Goal: Task Accomplishment & Management: Manage account settings

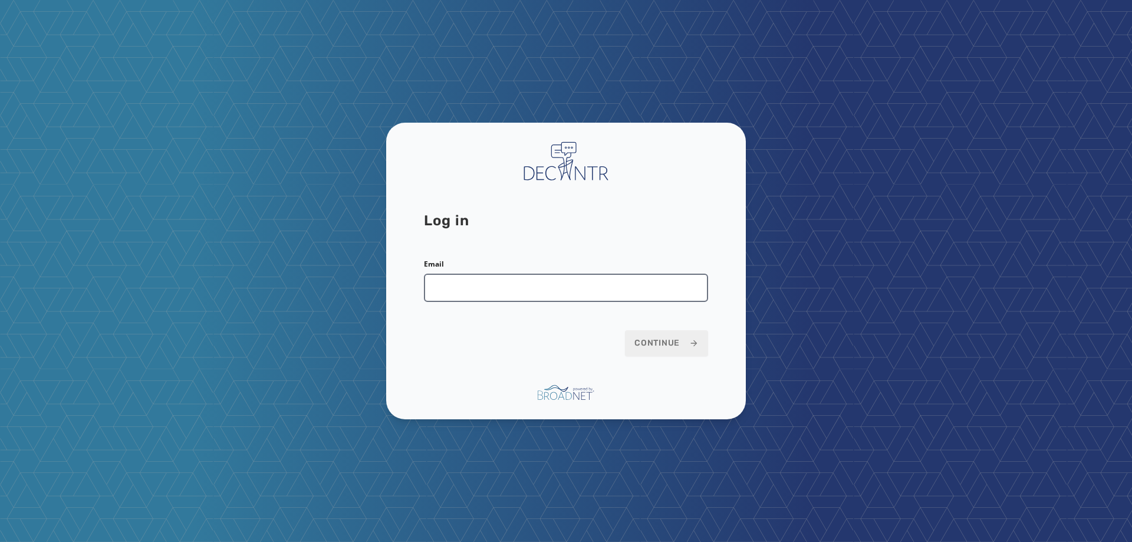
click at [616, 293] on input "Email" at bounding box center [566, 288] width 284 height 28
click at [478, 290] on input "Email" at bounding box center [566, 288] width 284 height 28
type input "**********"
click at [625, 330] on button "Continue" at bounding box center [666, 343] width 83 height 26
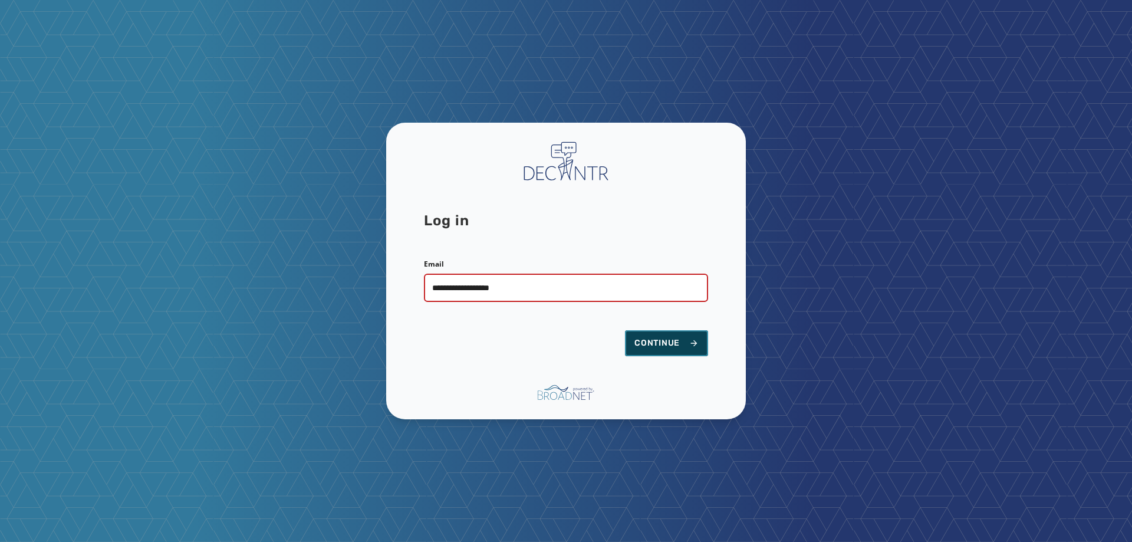
click at [660, 337] on span "Continue" at bounding box center [667, 343] width 64 height 12
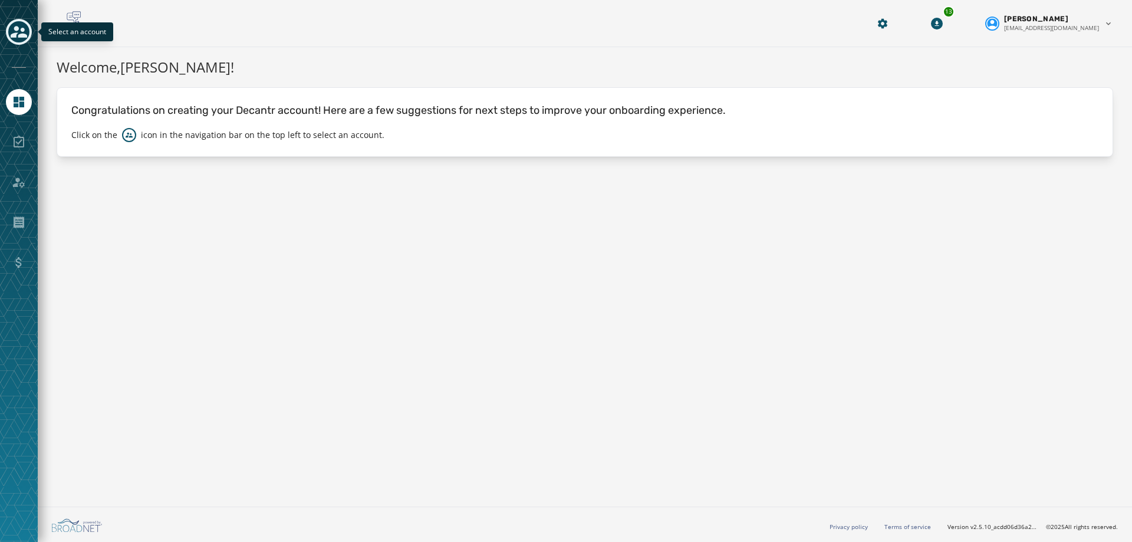
click at [26, 37] on icon "Toggle account select drawer" at bounding box center [19, 32] width 17 height 12
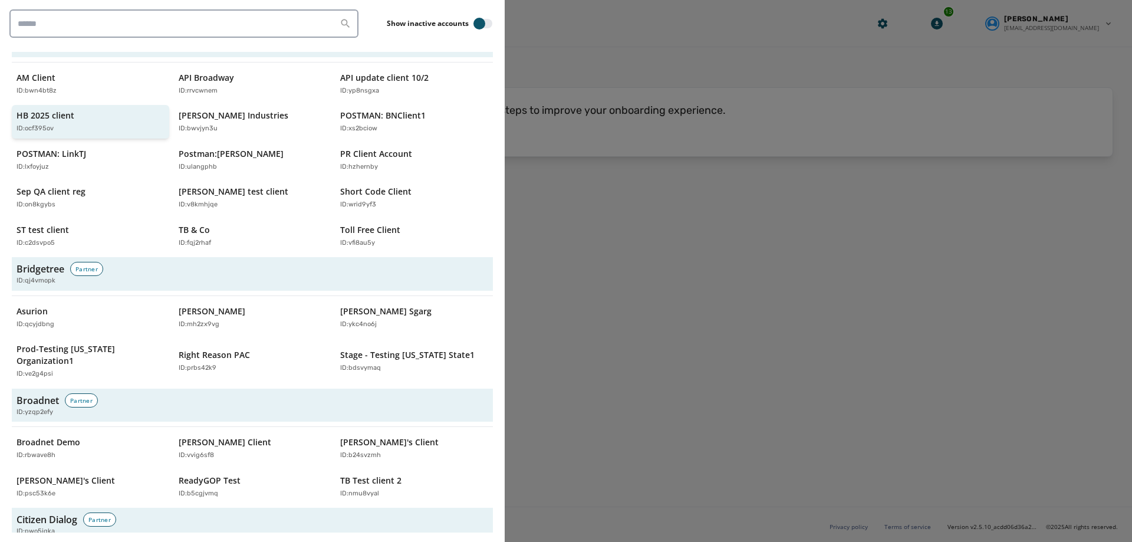
scroll to position [295, 0]
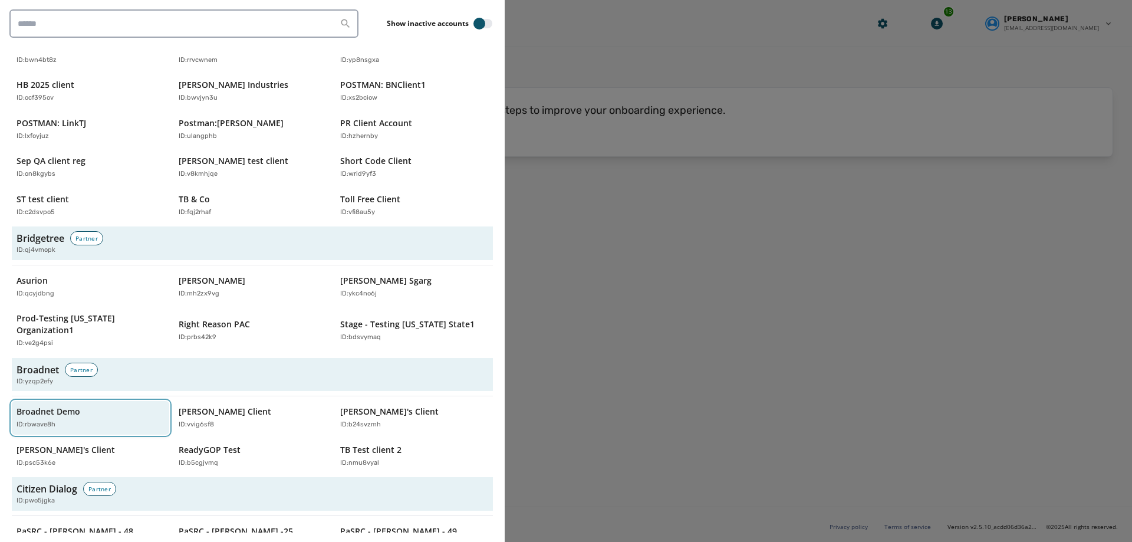
click at [55, 406] on p "Broadnet Demo" at bounding box center [49, 412] width 64 height 12
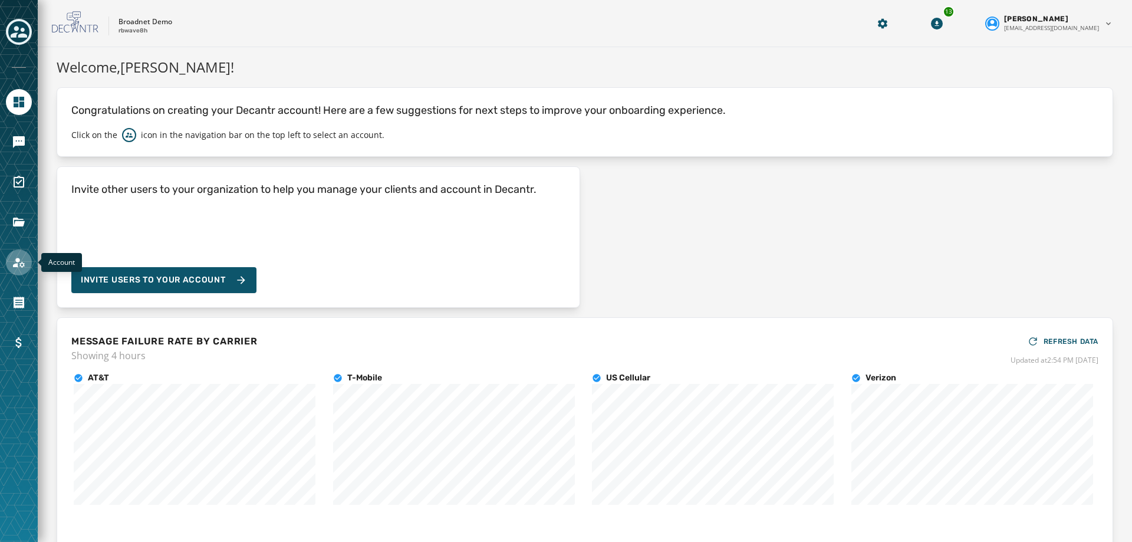
click at [27, 271] on link "Navigate to Account" at bounding box center [19, 262] width 26 height 26
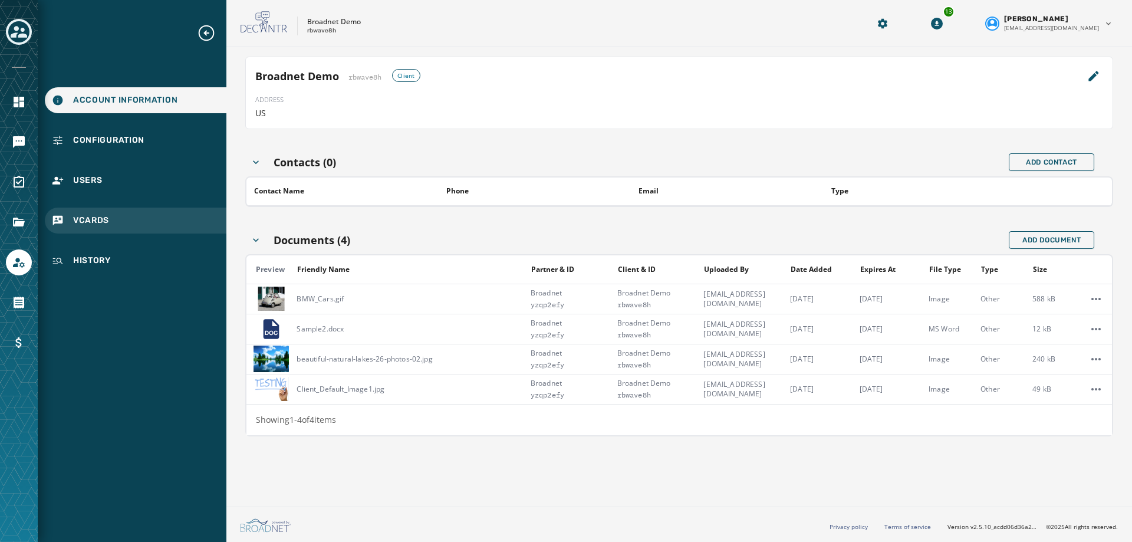
click at [114, 215] on div "vCards" at bounding box center [136, 221] width 182 height 26
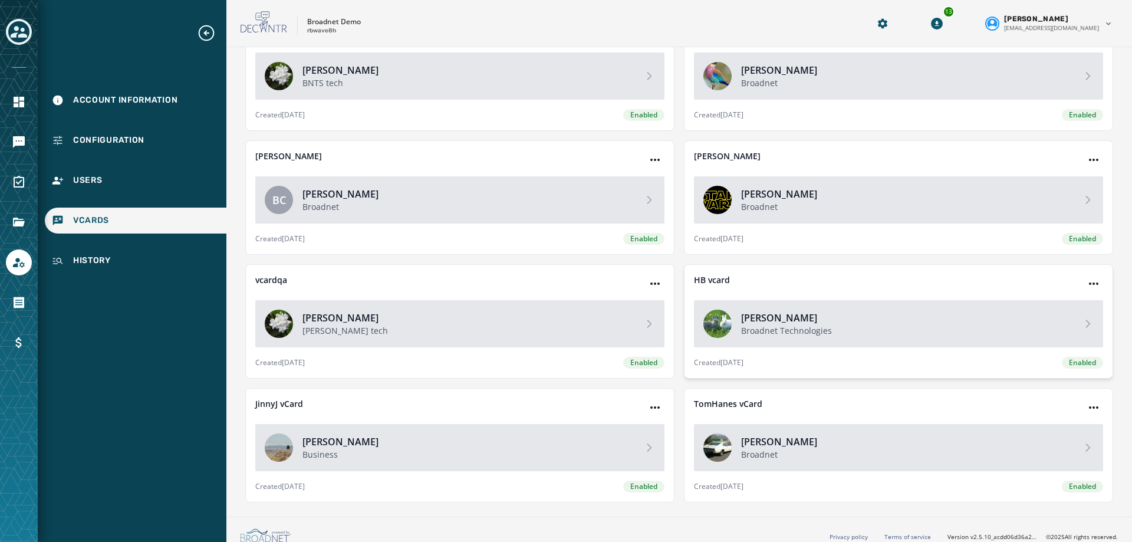
scroll to position [97, 0]
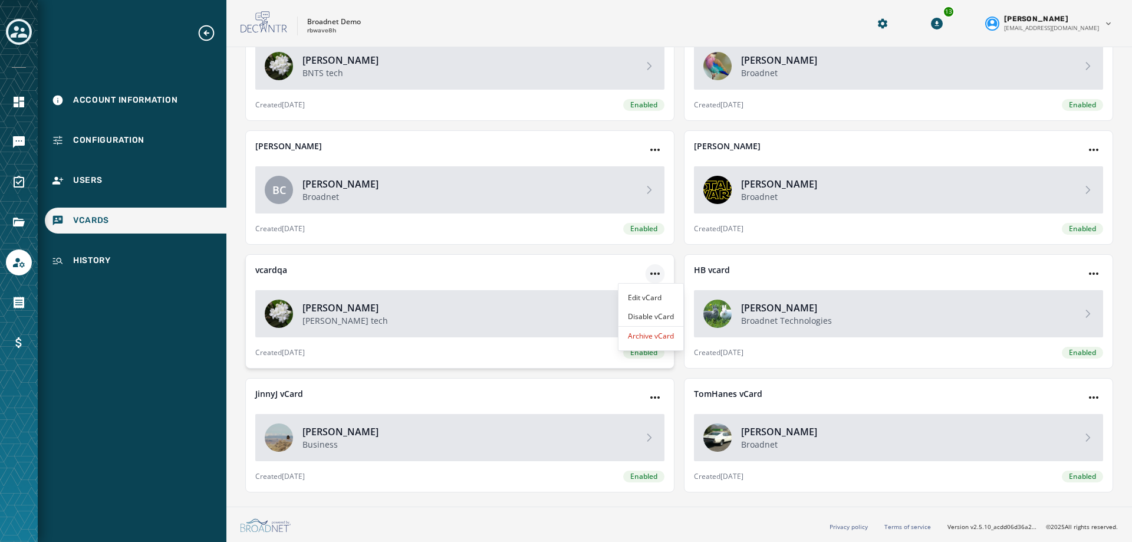
click at [651, 272] on html "Account Information Configuration Users vCards History Skip To Main Content Bro…" at bounding box center [566, 271] width 1132 height 542
click at [649, 338] on div "Archive vCard" at bounding box center [651, 336] width 65 height 19
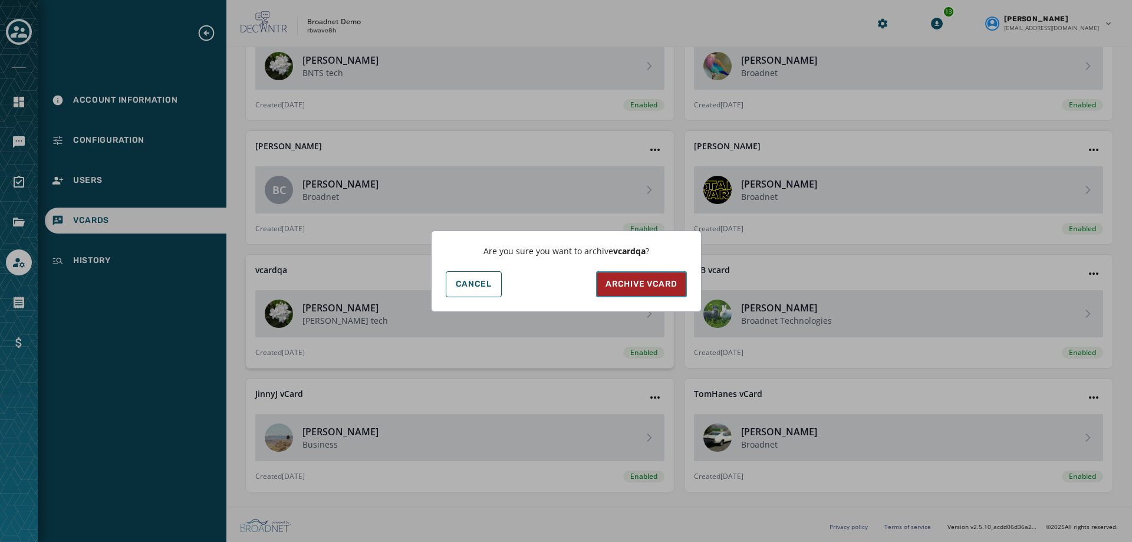
click at [660, 281] on span "Archive vCard" at bounding box center [641, 284] width 71 height 12
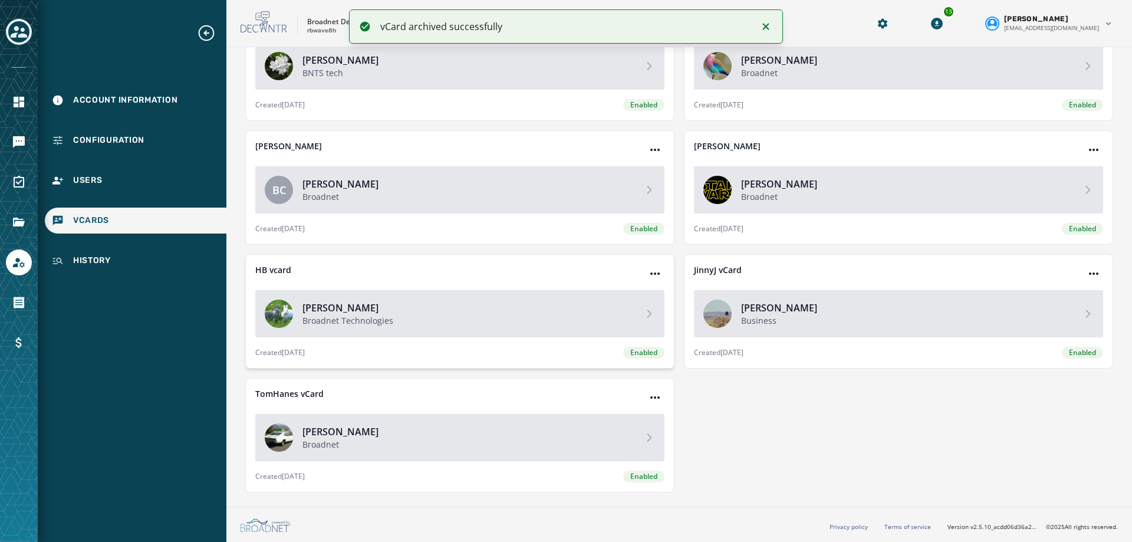
click at [463, 310] on h4 "[PERSON_NAME]" at bounding box center [468, 308] width 331 height 14
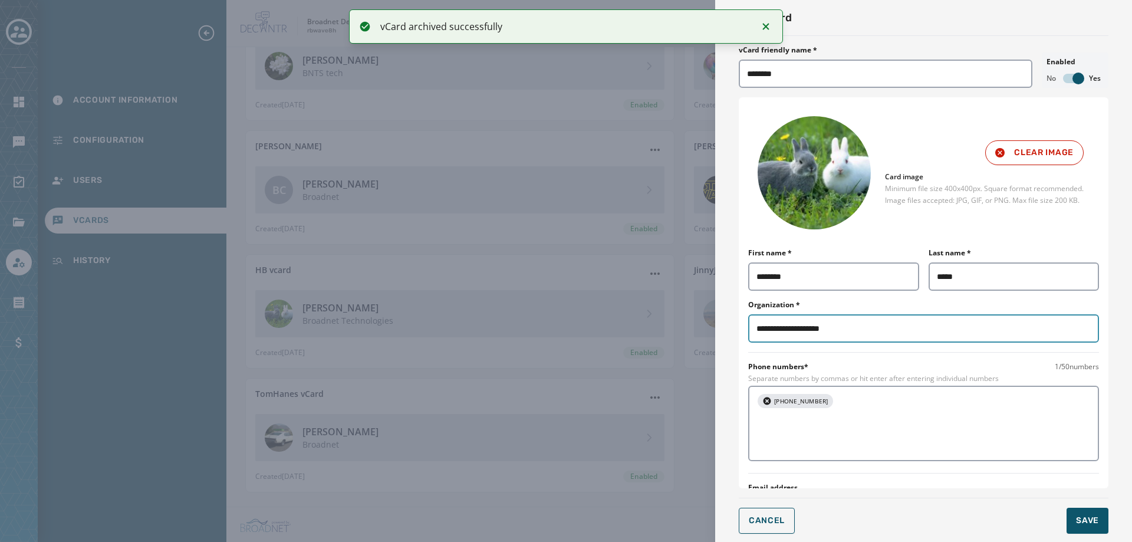
click at [855, 335] on input "**********" at bounding box center [923, 328] width 351 height 28
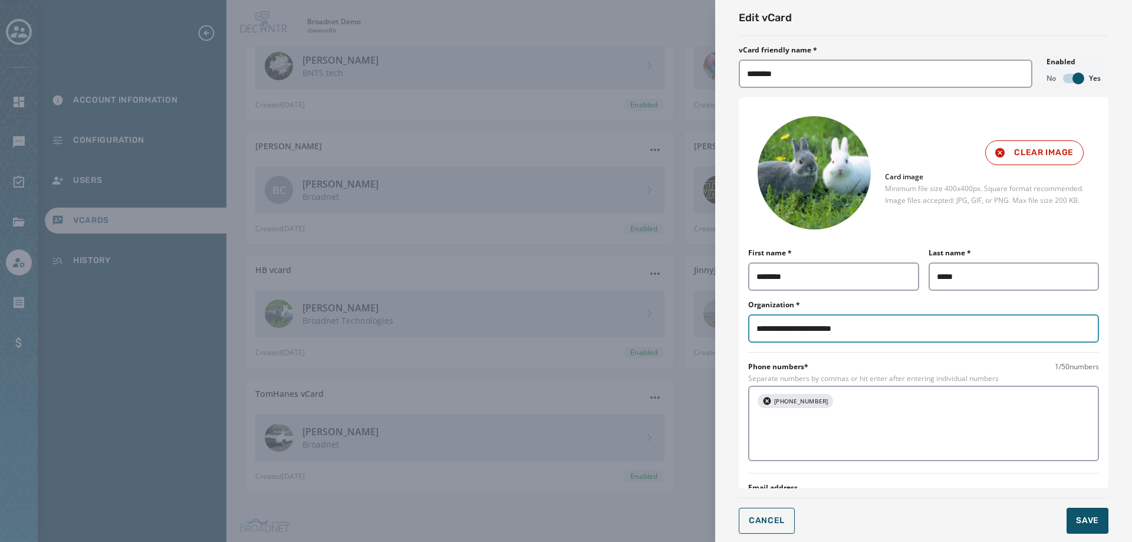
scroll to position [59, 0]
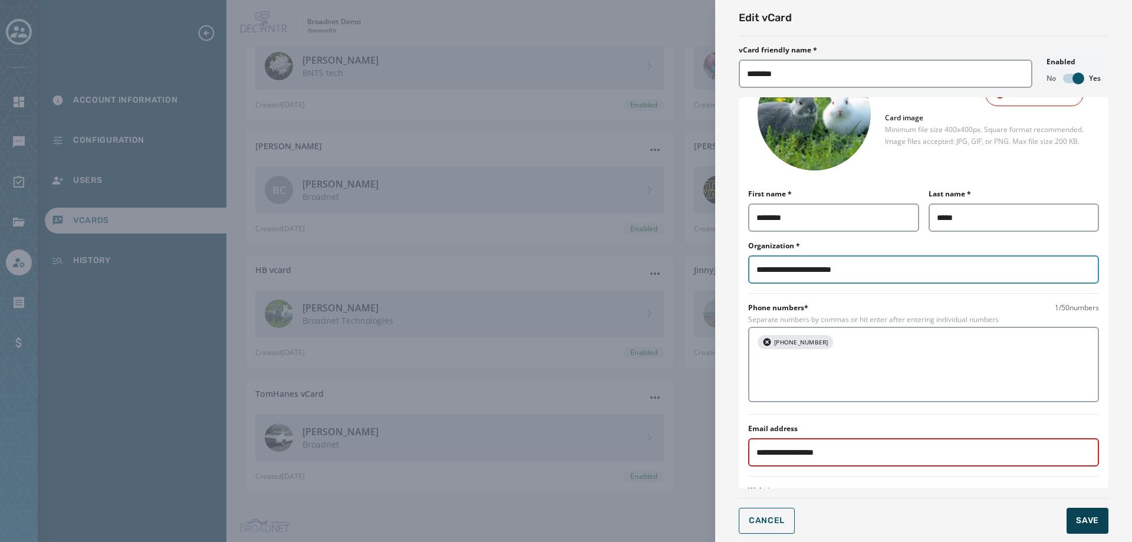
type input "**********"
click at [1088, 515] on span "Save" at bounding box center [1087, 521] width 23 height 12
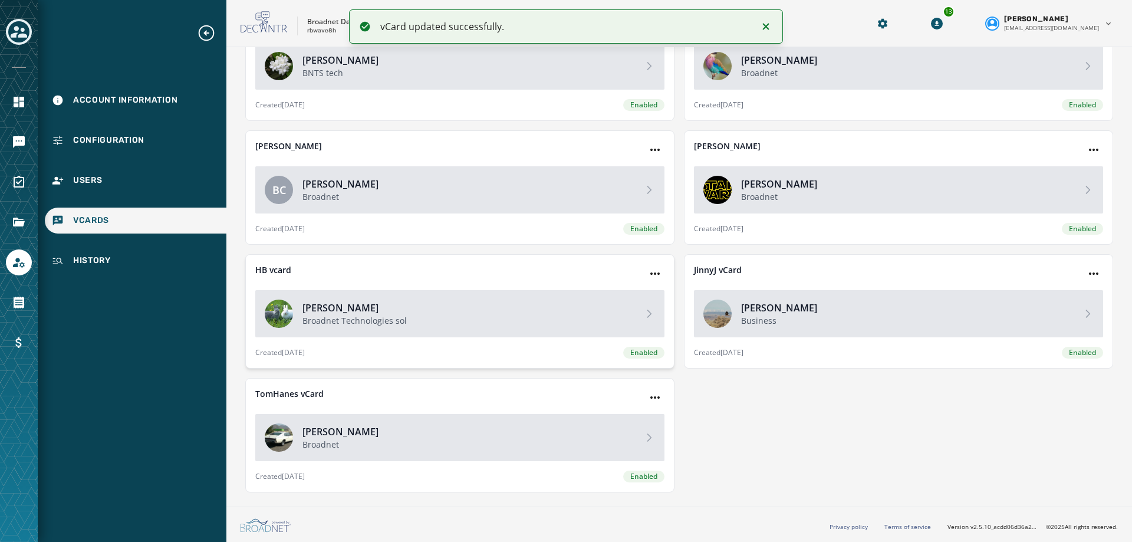
click at [366, 310] on h4 "[PERSON_NAME]" at bounding box center [468, 308] width 331 height 14
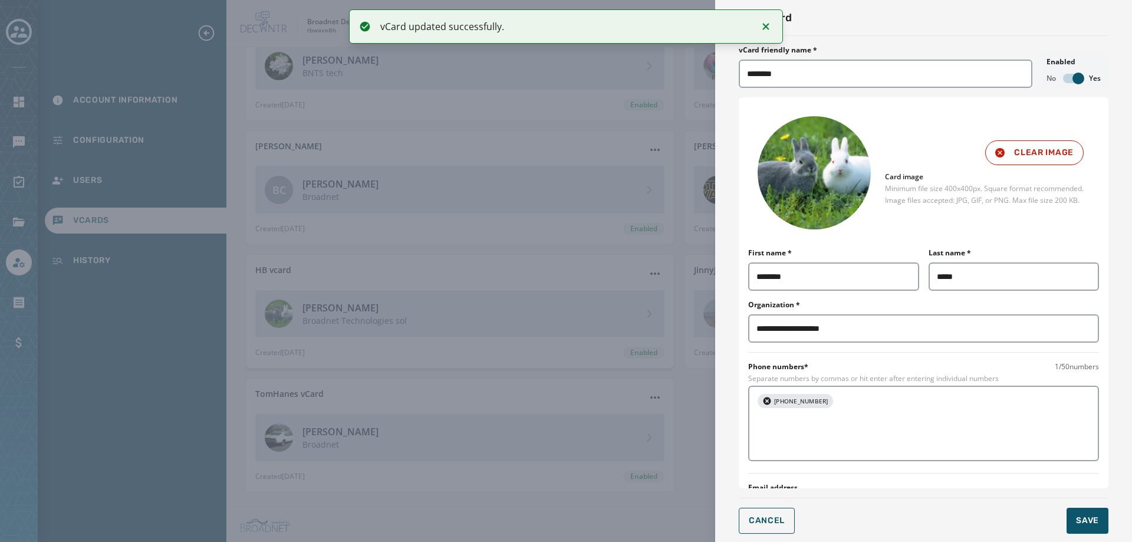
type input "**********"
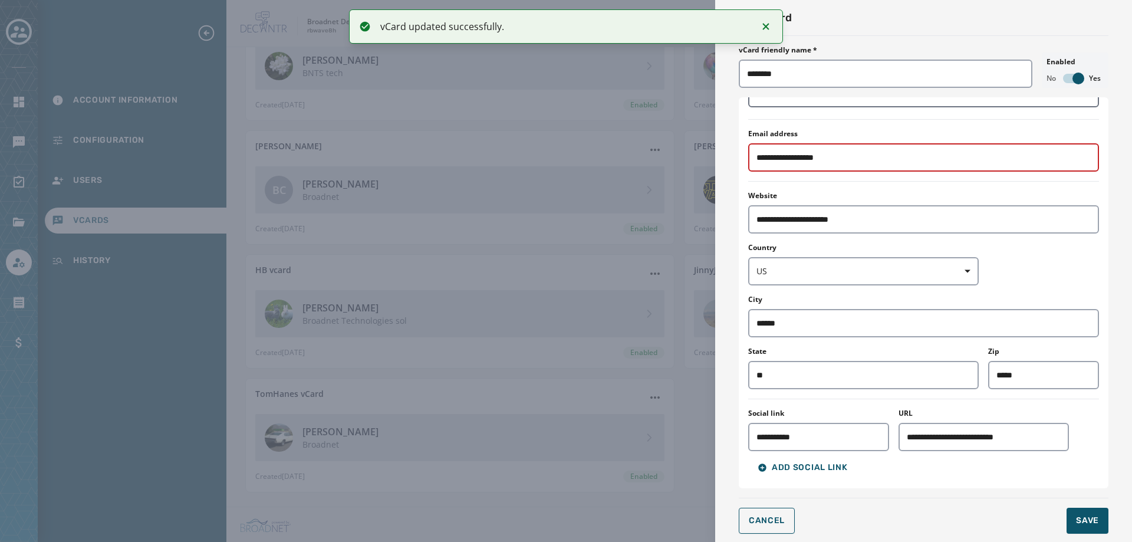
scroll to position [354, 0]
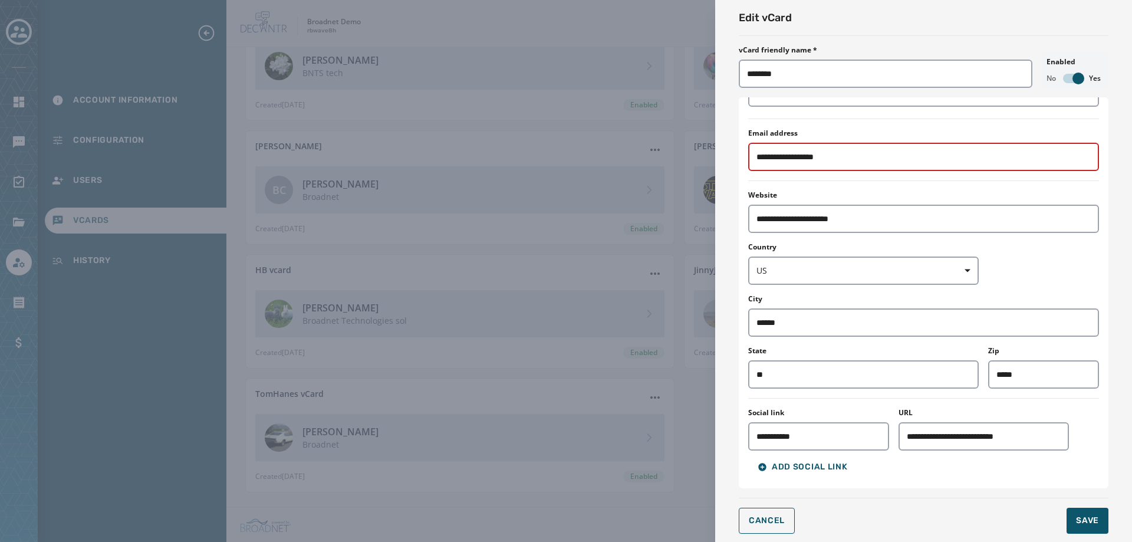
click at [603, 411] on div "**********" at bounding box center [566, 271] width 1132 height 542
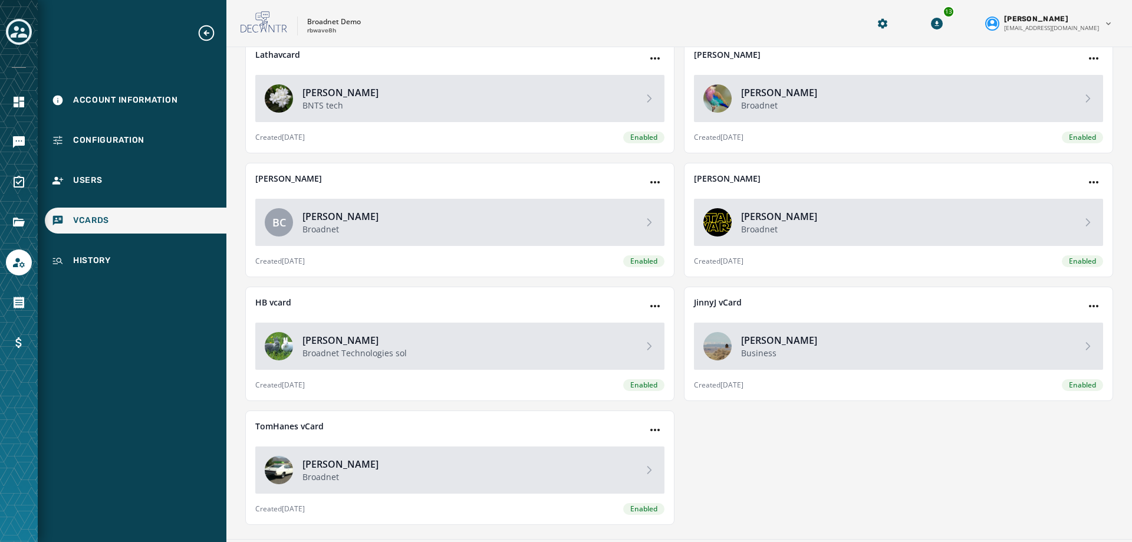
scroll to position [97, 0]
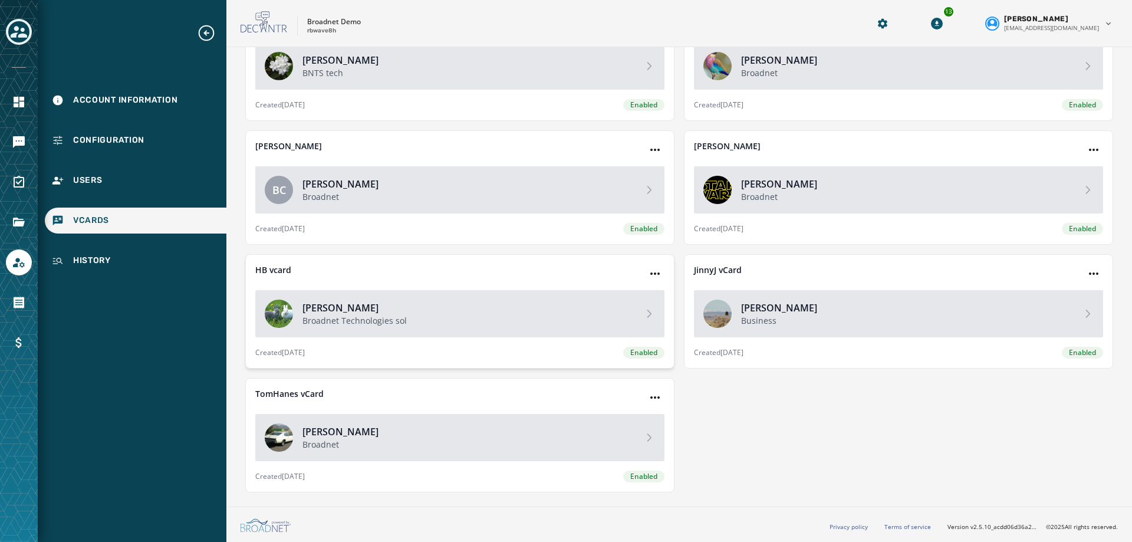
click at [548, 323] on p "Broadnet Technologies sol" at bounding box center [468, 321] width 331 height 12
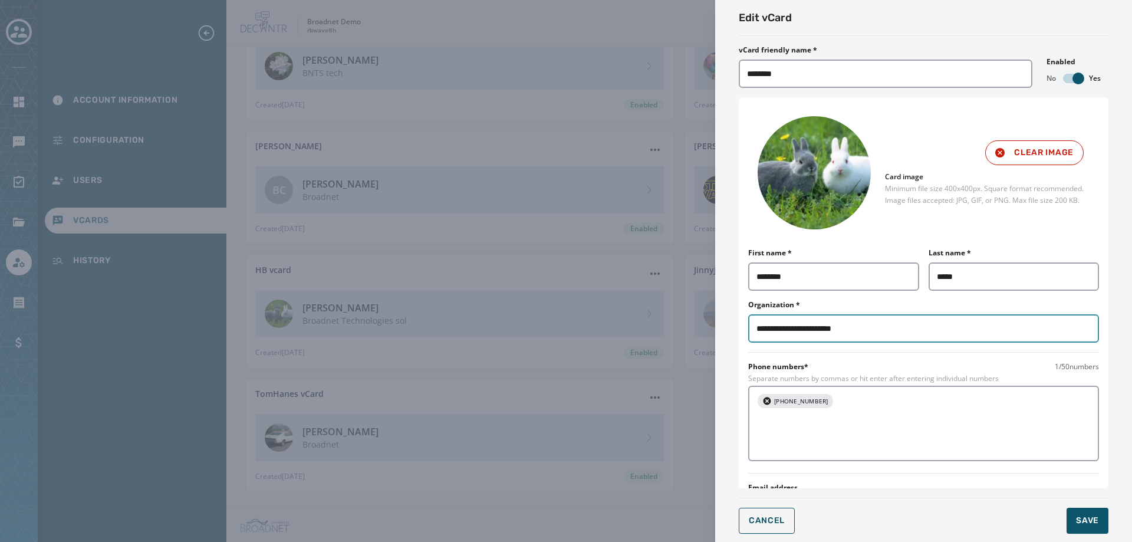
click at [877, 327] on input "**********" at bounding box center [923, 328] width 351 height 28
type input "**********"
click at [1093, 526] on span "Save" at bounding box center [1087, 521] width 23 height 12
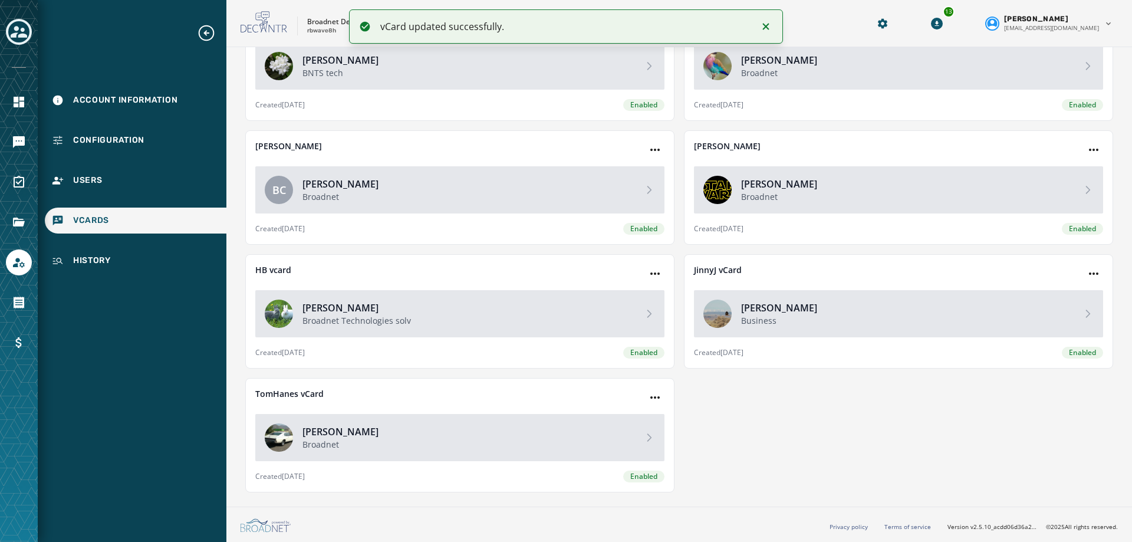
click at [766, 25] on icon "Notifications (F8)" at bounding box center [766, 26] width 6 height 6
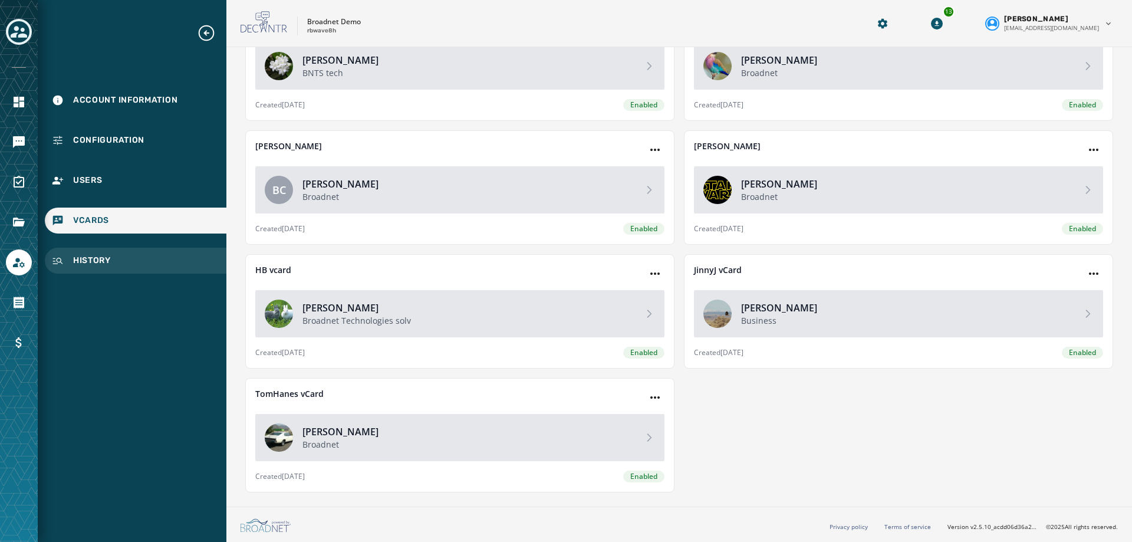
click at [101, 261] on span "History" at bounding box center [92, 261] width 38 height 12
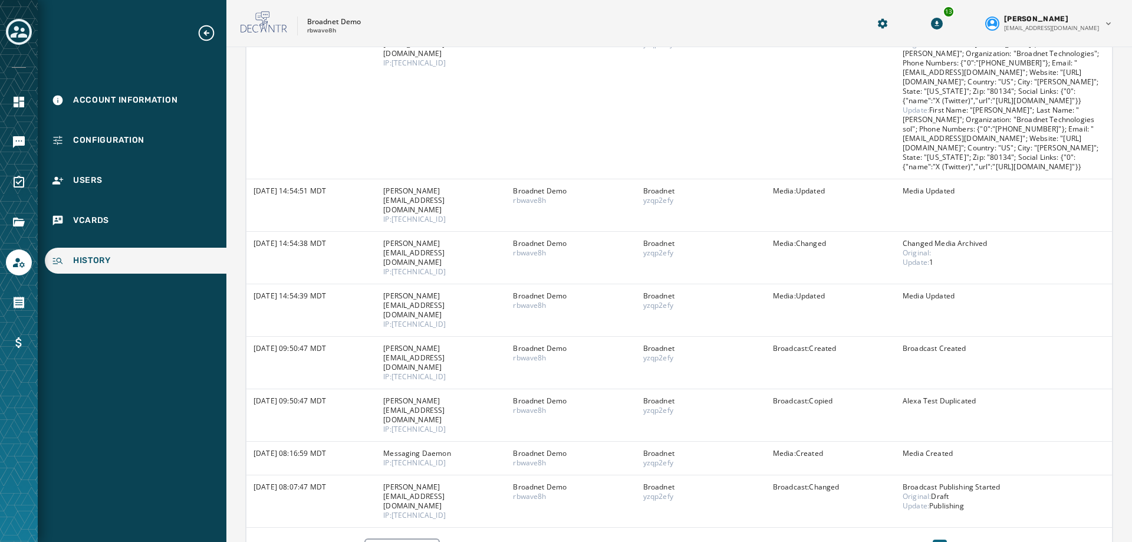
scroll to position [333, 0]
click at [952, 538] on button "2" at bounding box center [959, 546] width 14 height 17
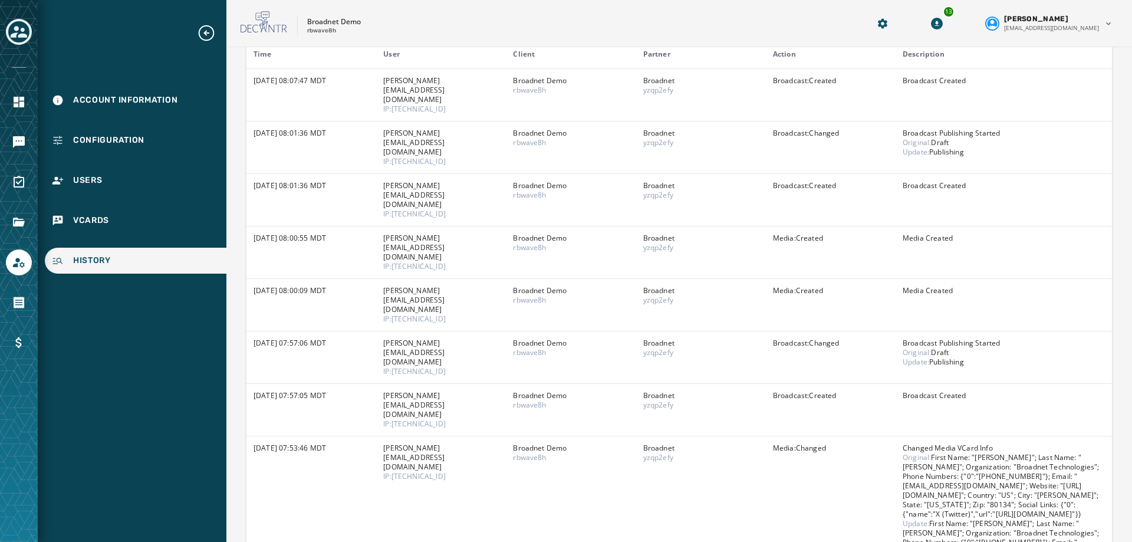
scroll to position [219, 0]
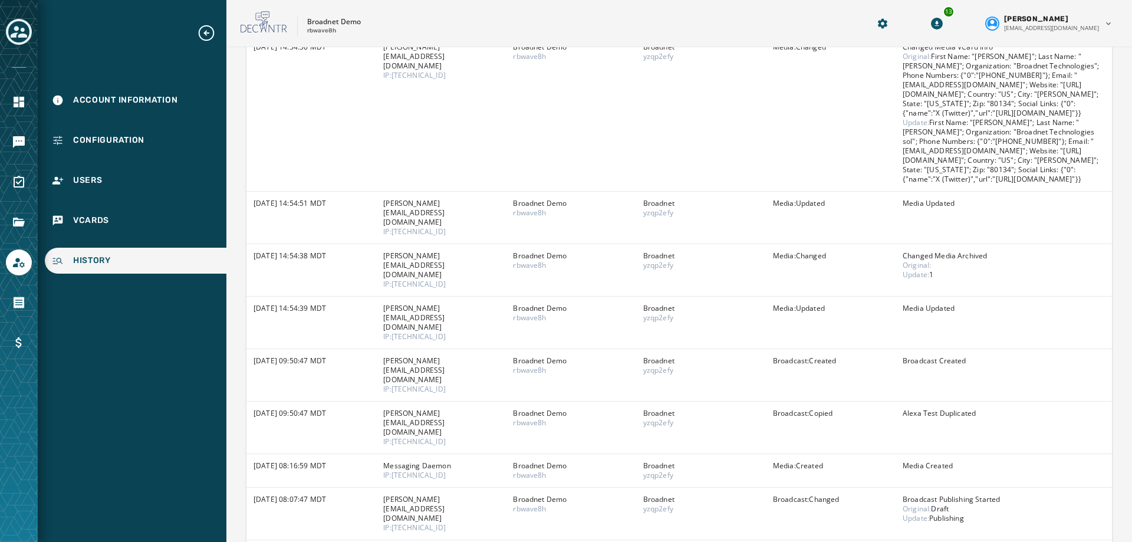
scroll to position [333, 0]
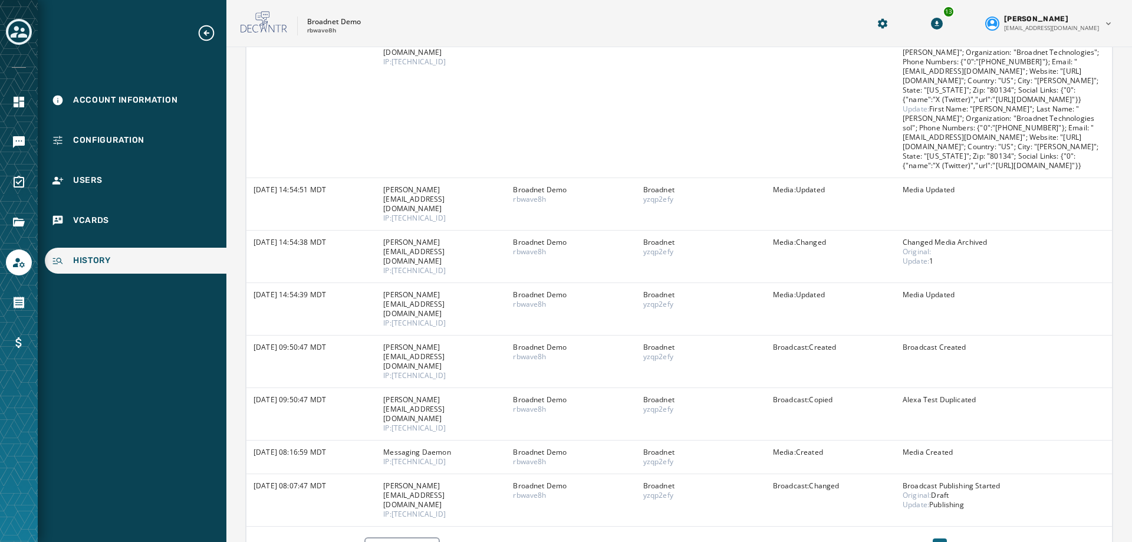
click at [952, 538] on button "2" at bounding box center [959, 546] width 14 height 17
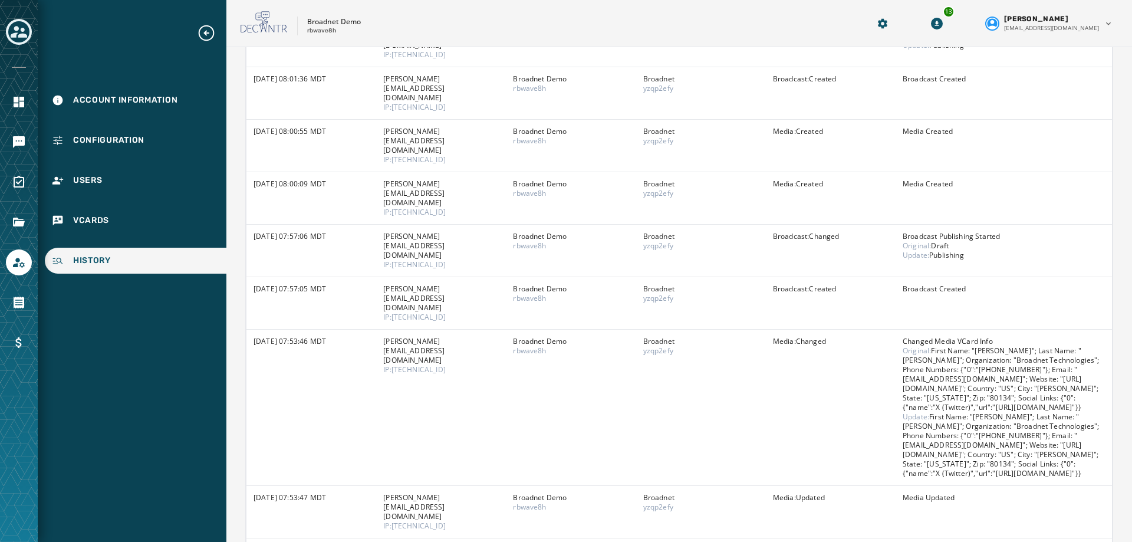
scroll to position [219, 0]
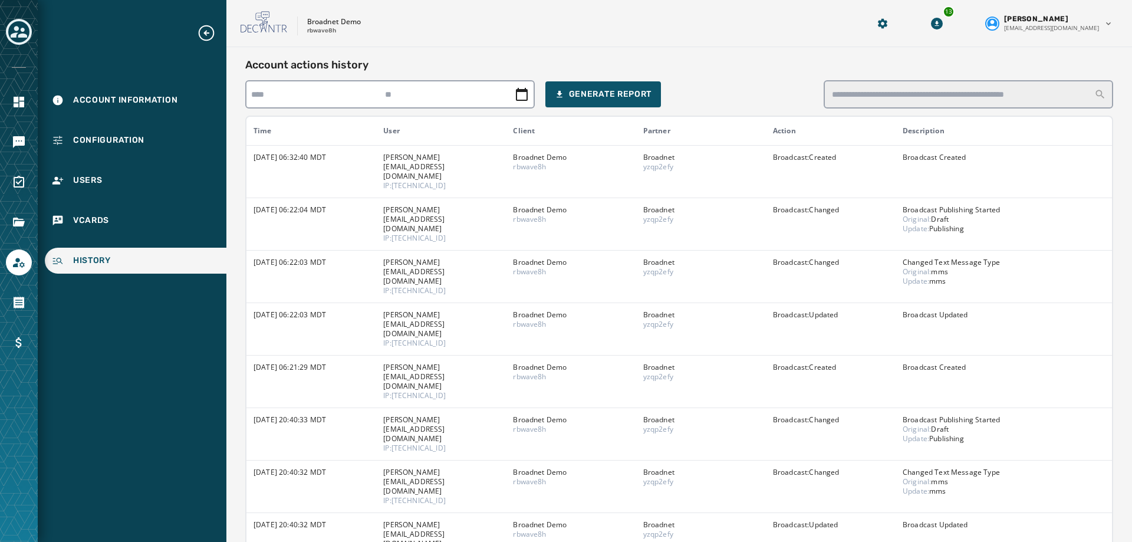
scroll to position [59, 0]
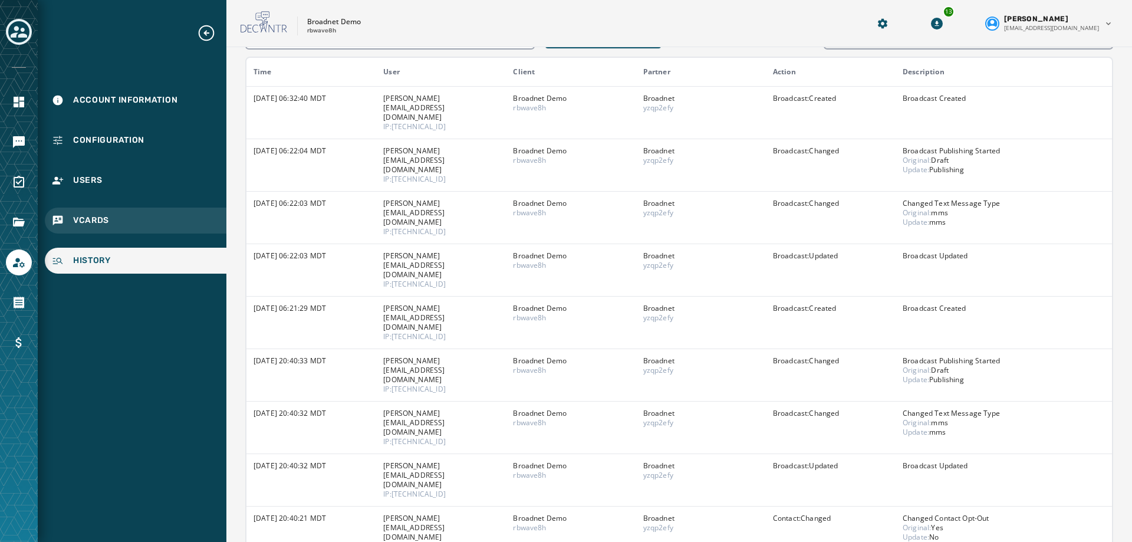
click at [89, 214] on div "vCards" at bounding box center [136, 221] width 182 height 26
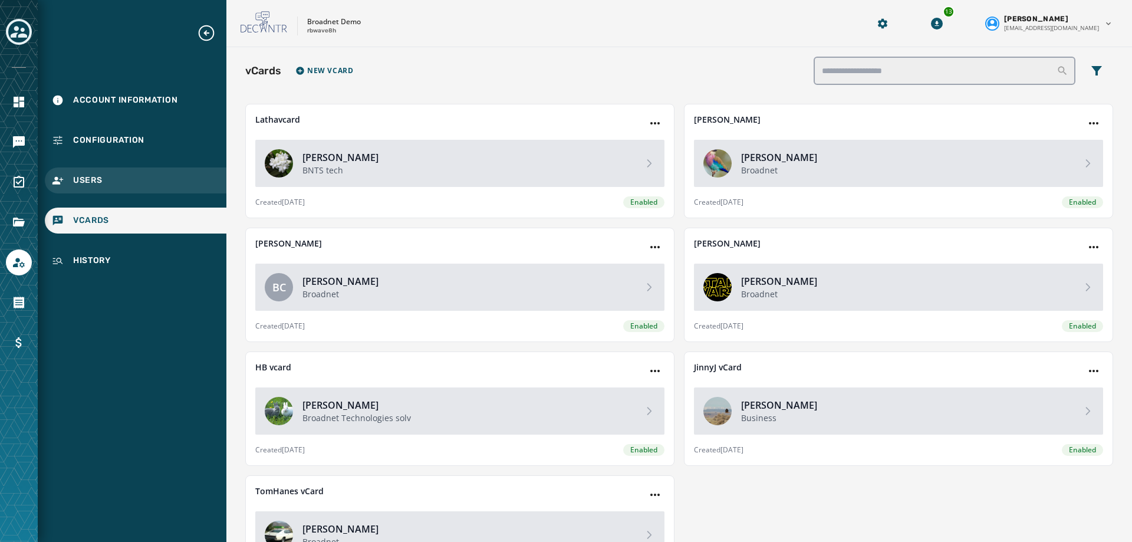
click at [80, 173] on div "Users" at bounding box center [136, 180] width 182 height 26
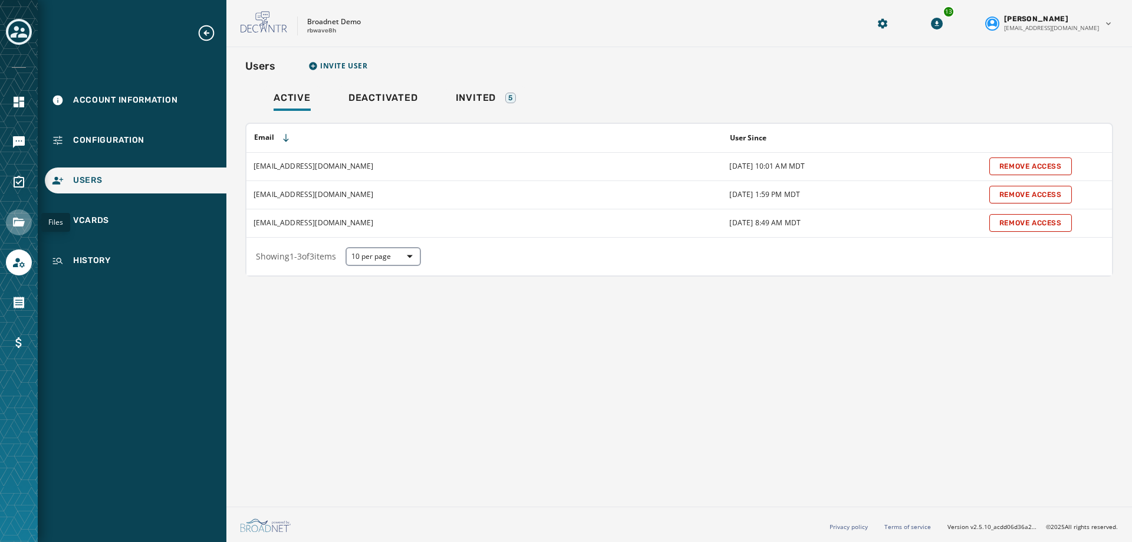
click at [10, 226] on link "Navigate to Files" at bounding box center [19, 222] width 26 height 26
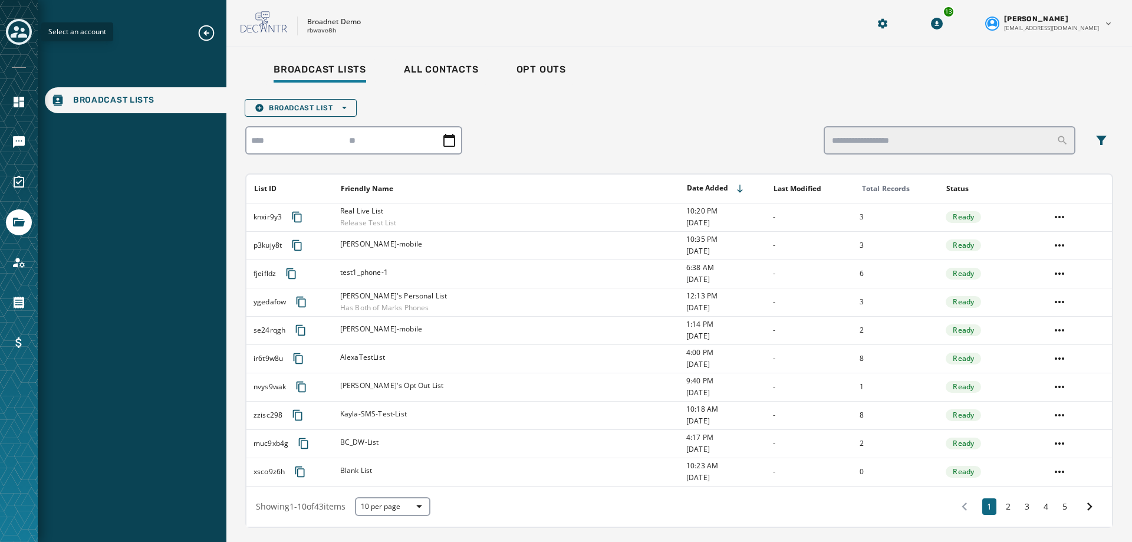
click at [27, 40] on button "Toggle account select drawer" at bounding box center [19, 32] width 26 height 26
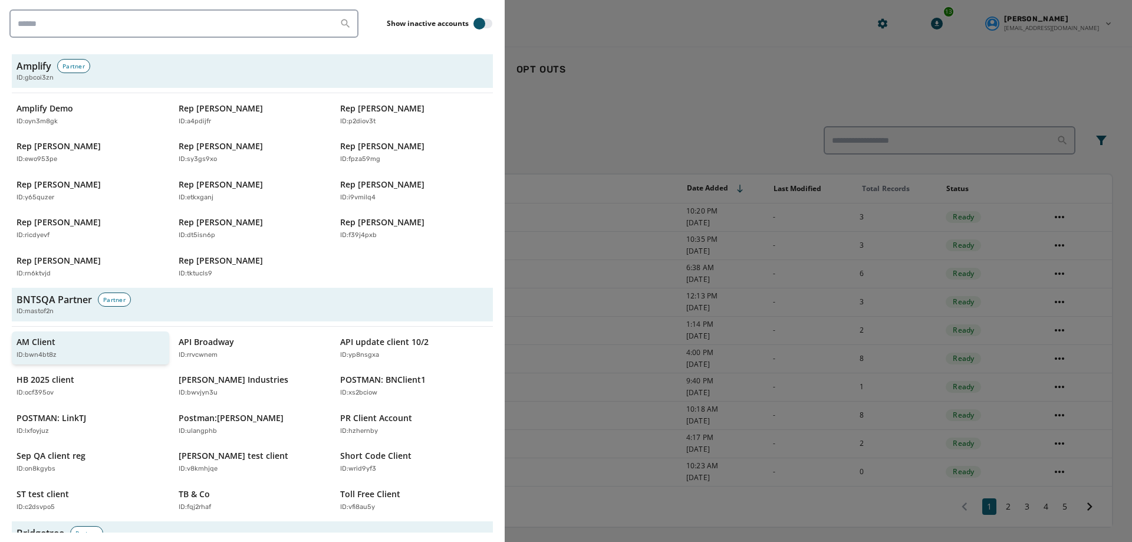
scroll to position [295, 0]
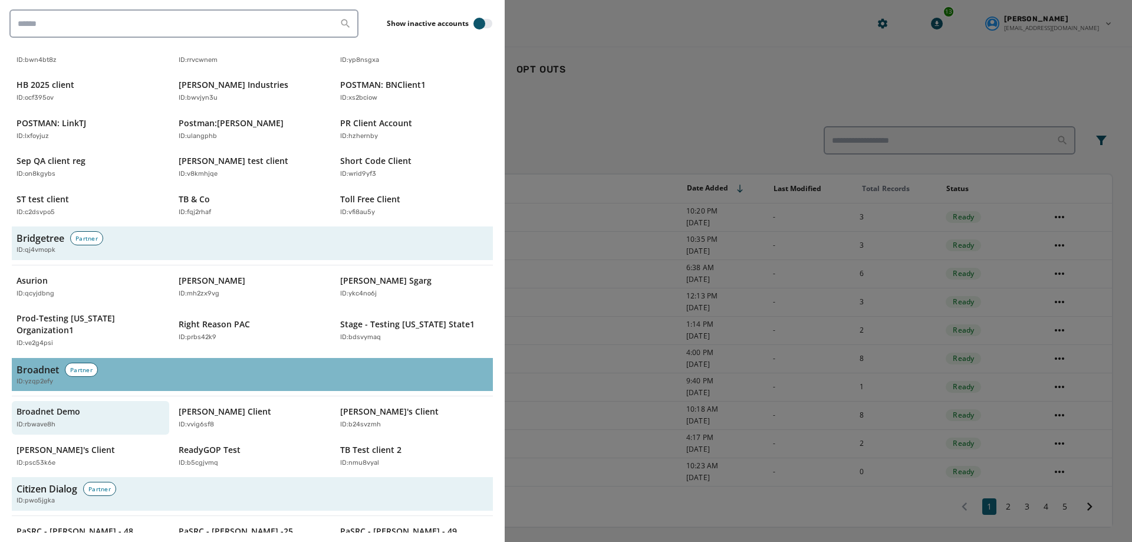
click at [41, 363] on h3 "Broadnet" at bounding box center [38, 370] width 42 height 14
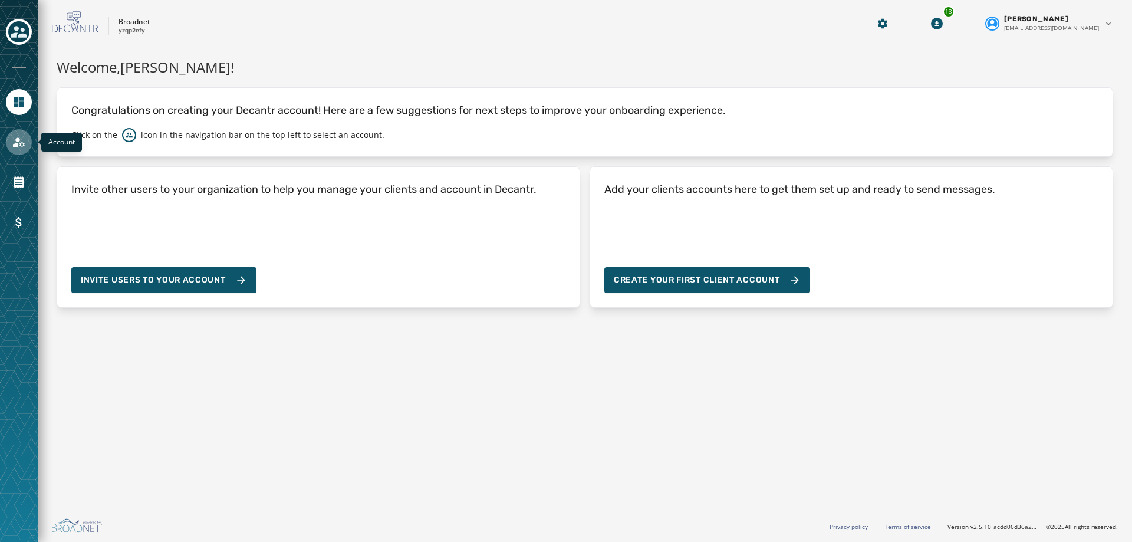
click at [21, 150] on link "Navigate to Account" at bounding box center [19, 142] width 26 height 26
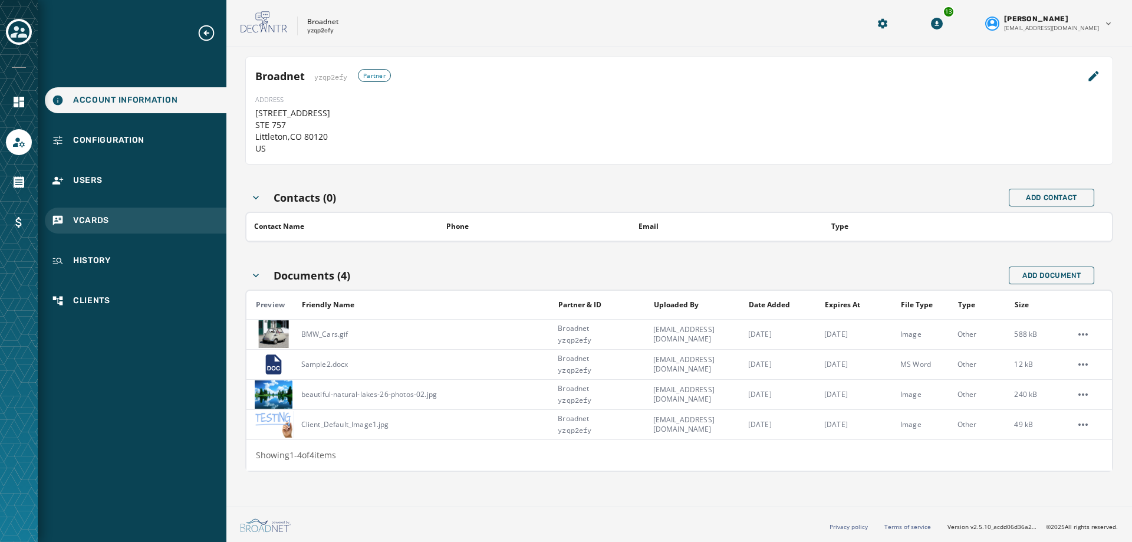
click at [75, 232] on div "vCards" at bounding box center [136, 221] width 182 height 26
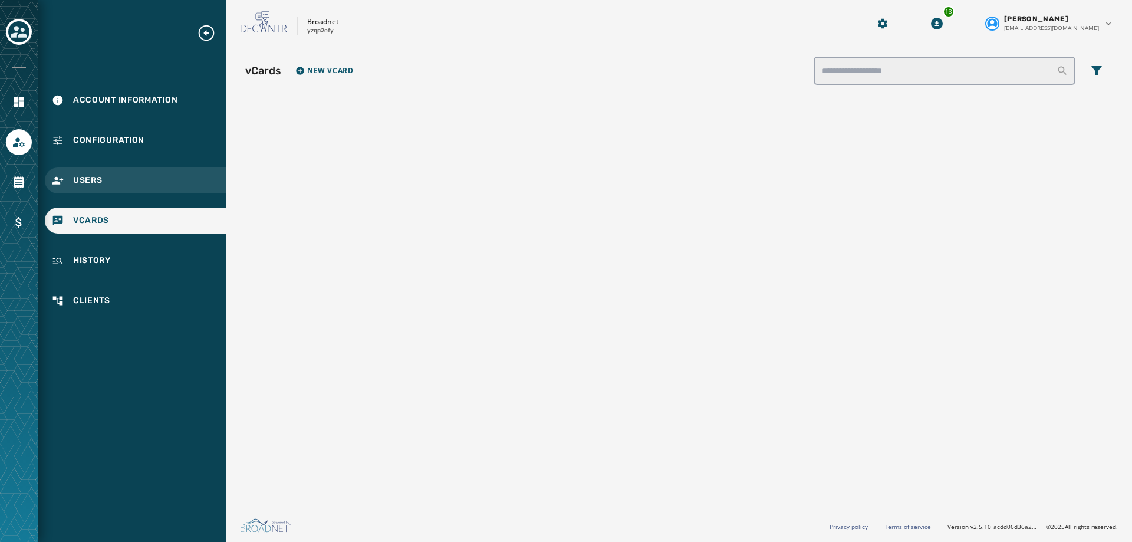
click at [101, 177] on span "Users" at bounding box center [87, 181] width 29 height 12
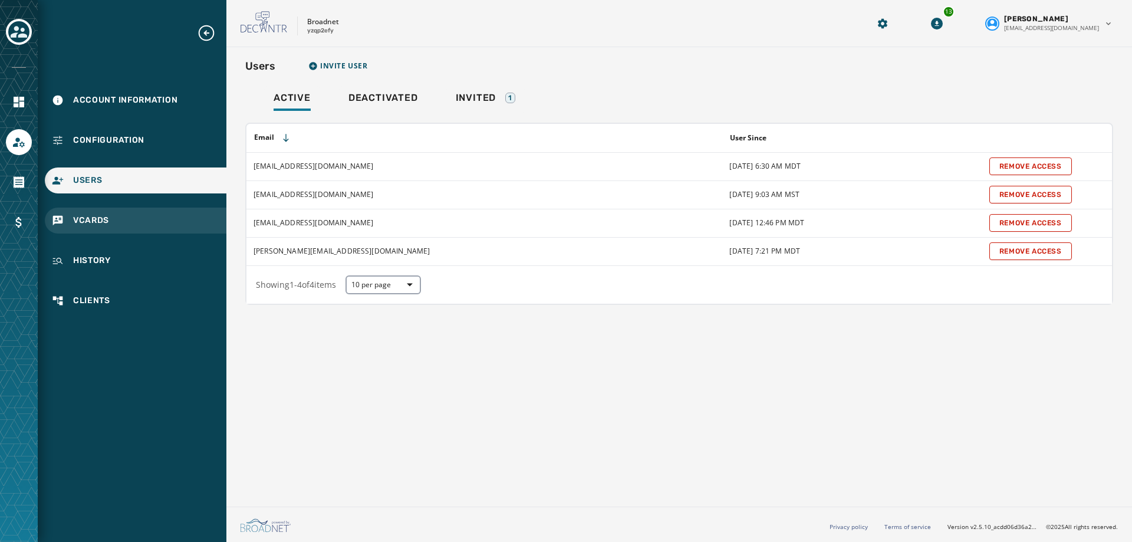
click at [90, 225] on span "vCards" at bounding box center [91, 221] width 36 height 12
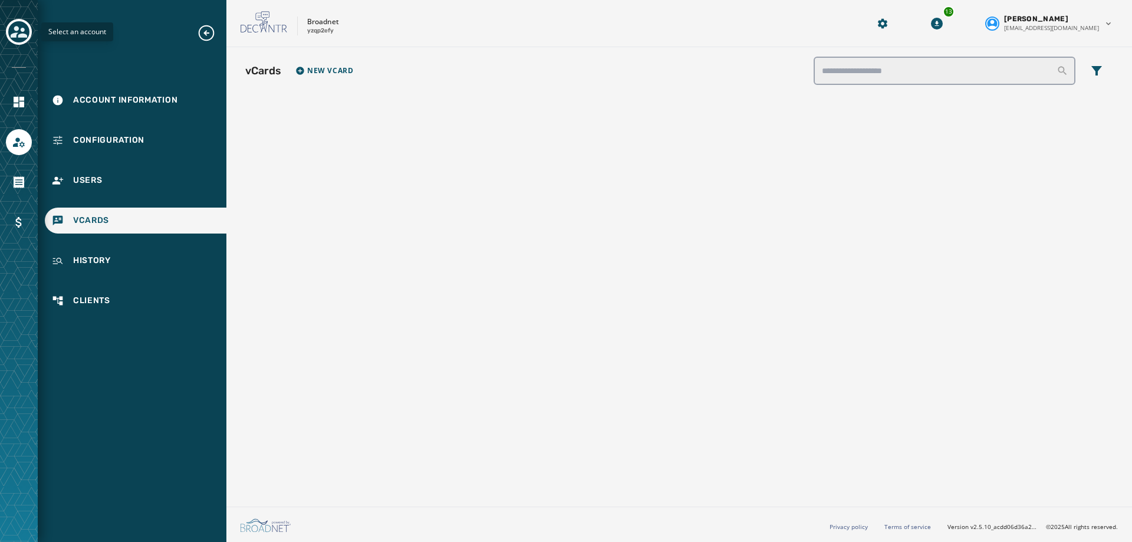
click at [18, 39] on icon "Toggle account select drawer" at bounding box center [19, 32] width 17 height 17
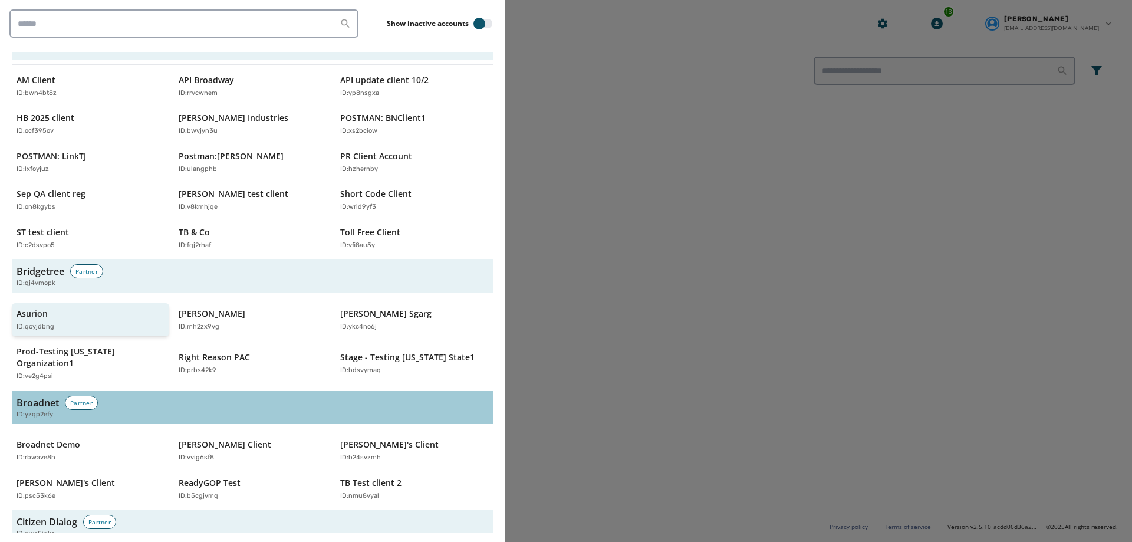
scroll to position [295, 0]
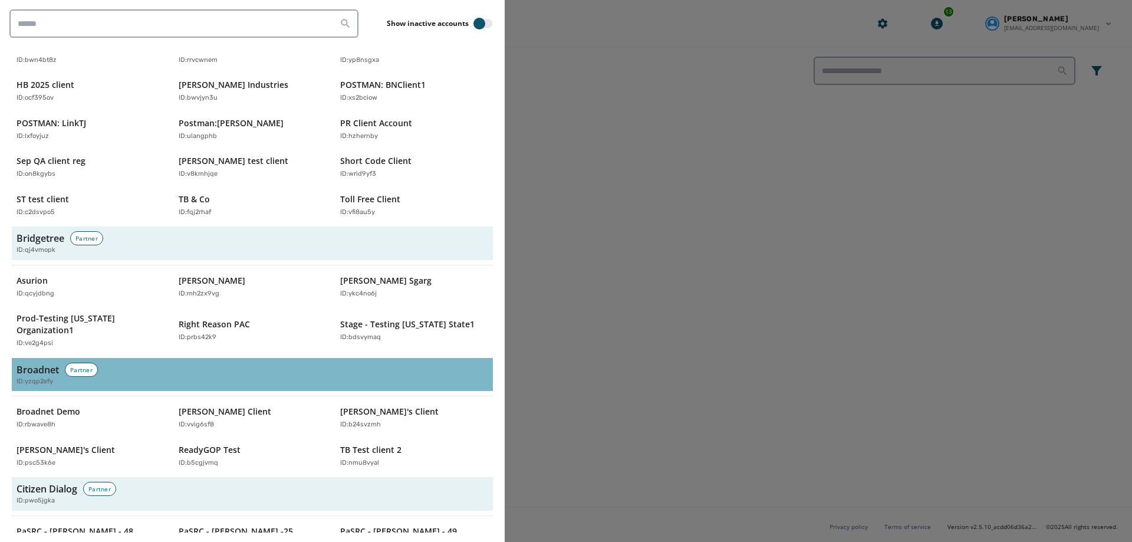
click at [43, 363] on h3 "Broadnet" at bounding box center [38, 370] width 42 height 14
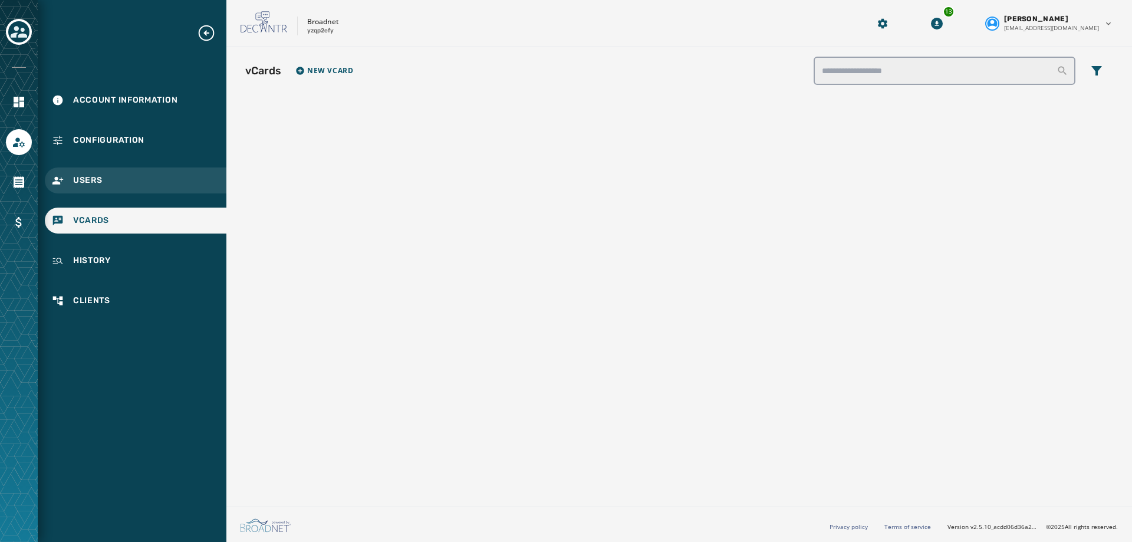
click at [102, 187] on div "Users" at bounding box center [136, 180] width 182 height 26
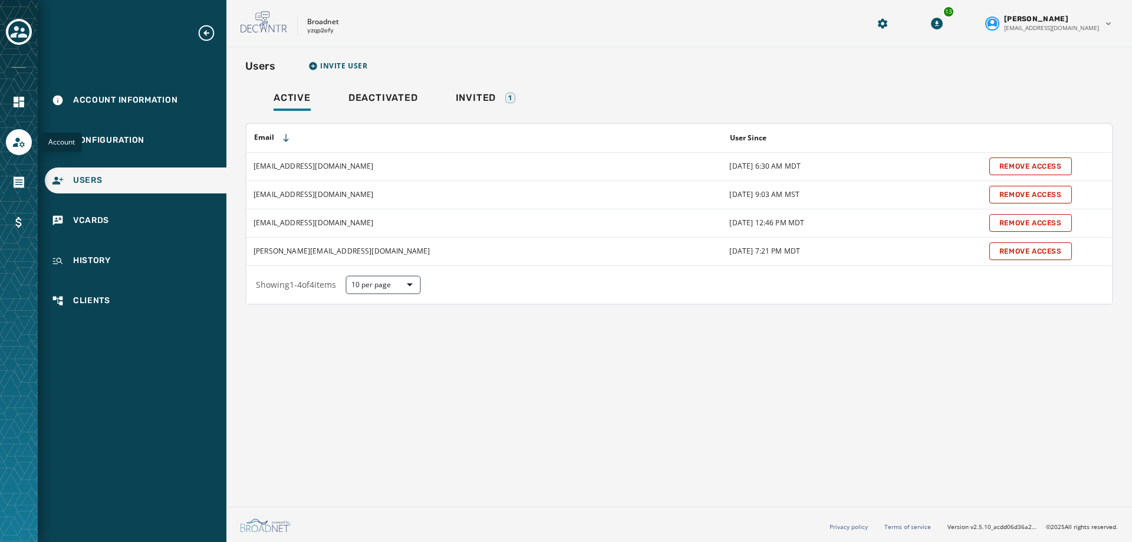
click at [17, 138] on icon "Navigate to Account" at bounding box center [19, 142] width 12 height 10
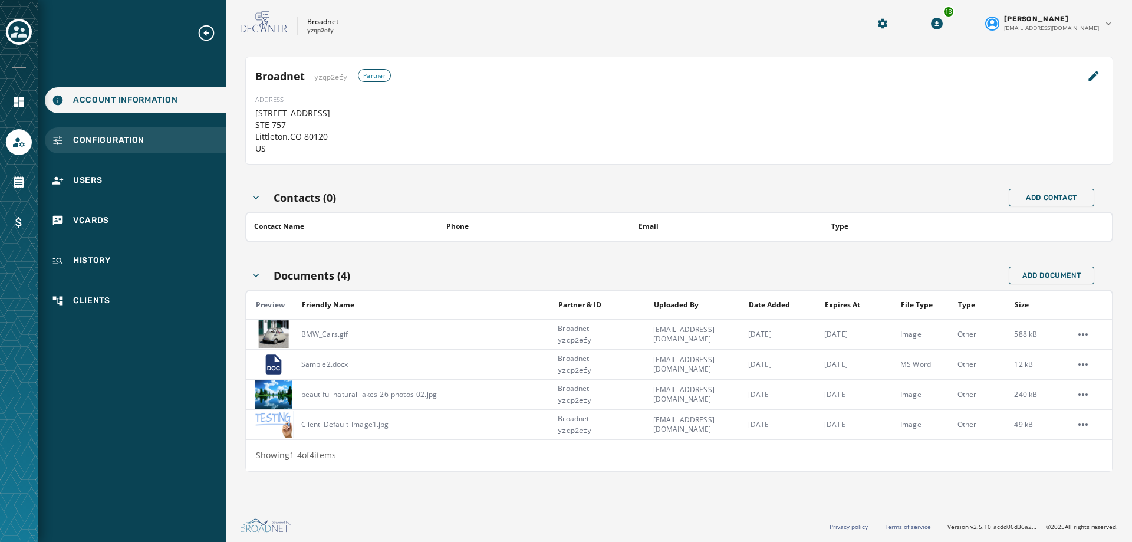
click at [86, 139] on span "Configuration" at bounding box center [108, 140] width 71 height 12
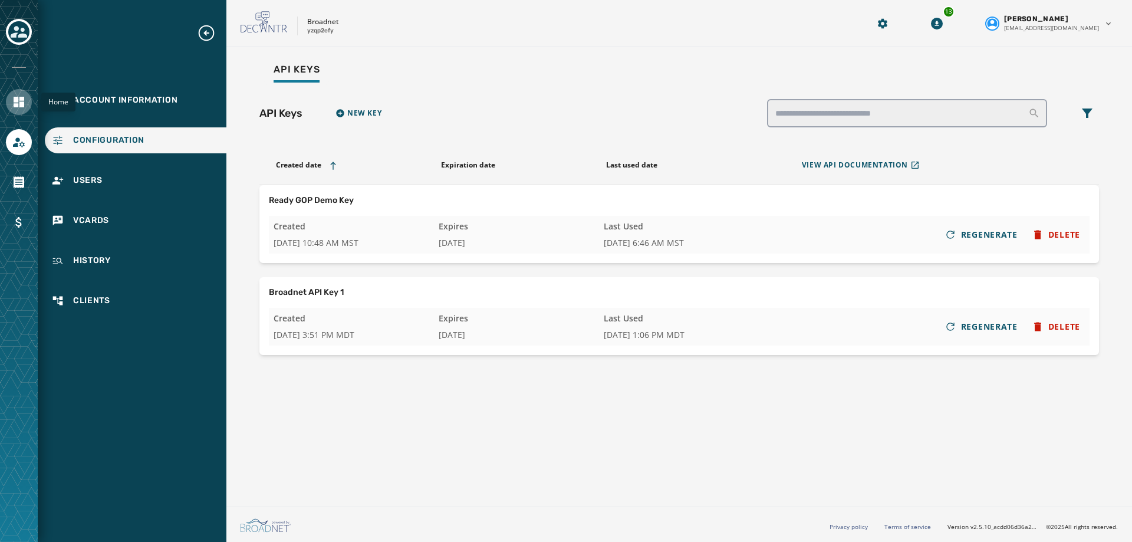
click at [11, 95] on link "Navigate to Home" at bounding box center [19, 102] width 26 height 26
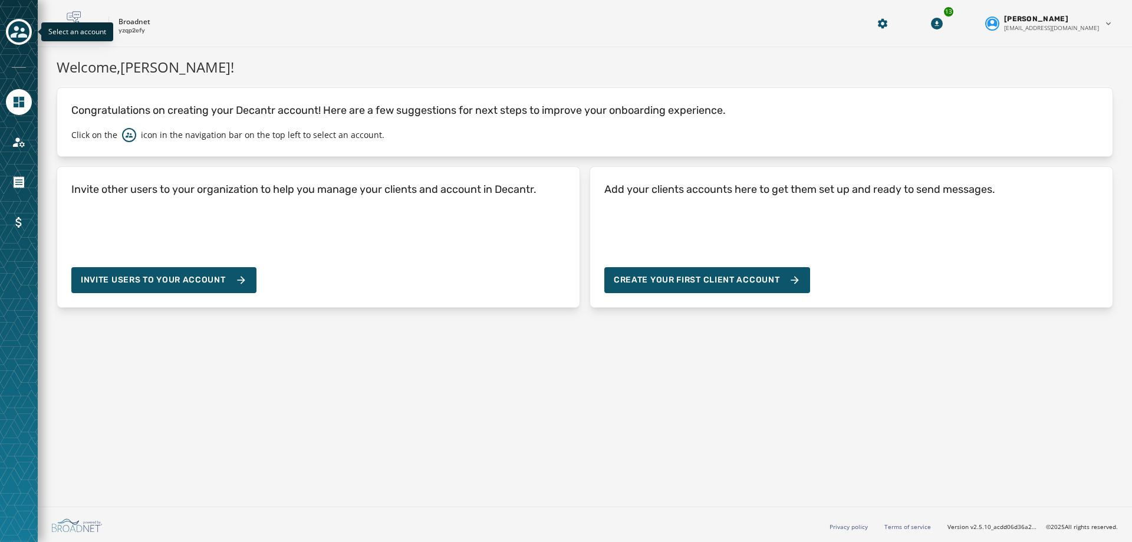
click at [22, 22] on div "Toggle account select drawer" at bounding box center [18, 31] width 21 height 21
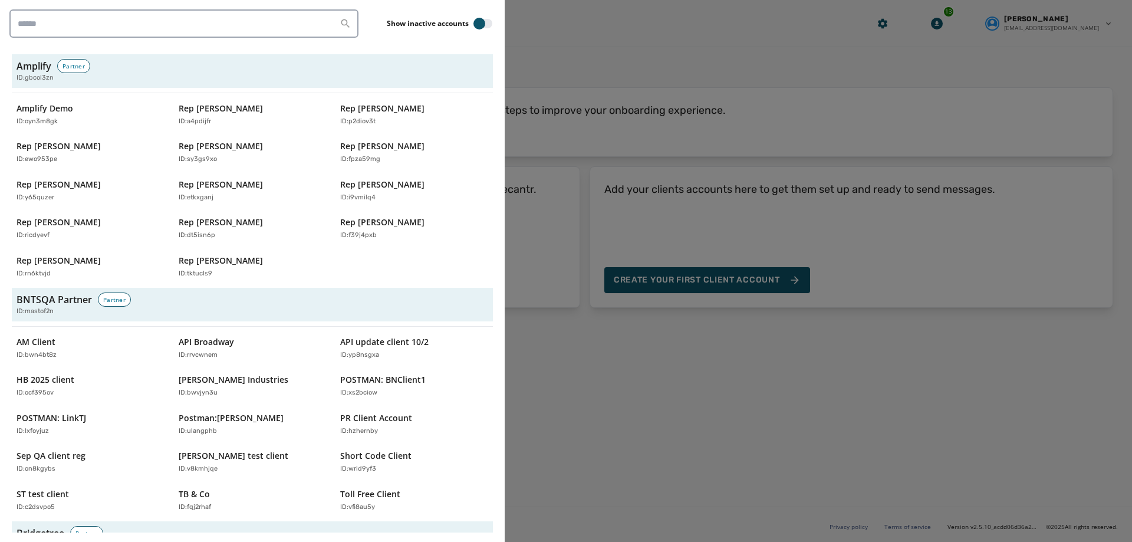
click at [597, 54] on div at bounding box center [566, 271] width 1132 height 542
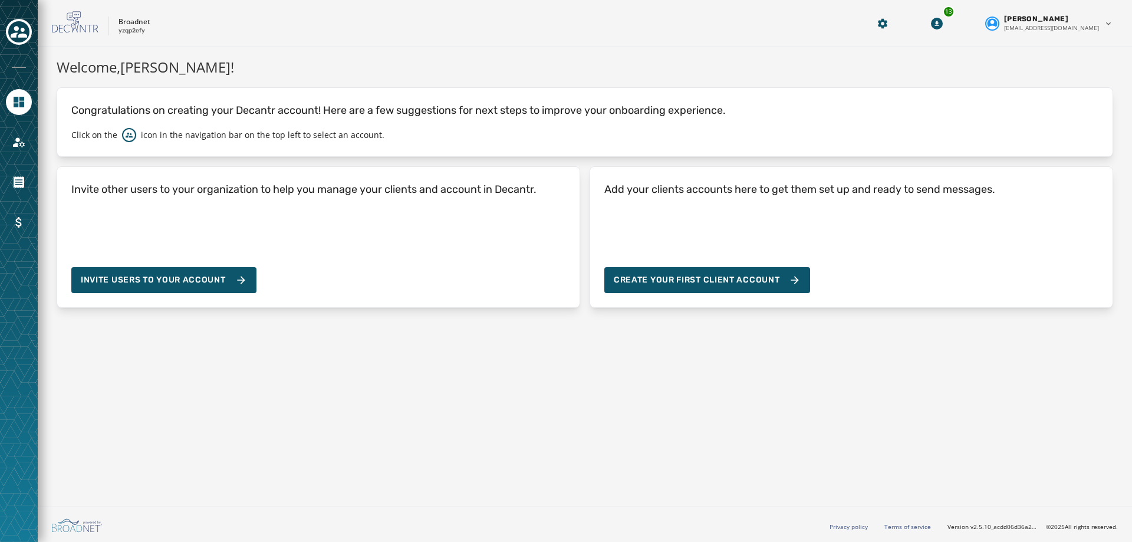
drag, startPoint x: 390, startPoint y: 0, endPoint x: 406, endPoint y: 23, distance: 27.6
click at [406, 23] on div "Broadnet yzqp2efy" at bounding box center [445, 23] width 787 height 25
